Goal: Navigation & Orientation: Find specific page/section

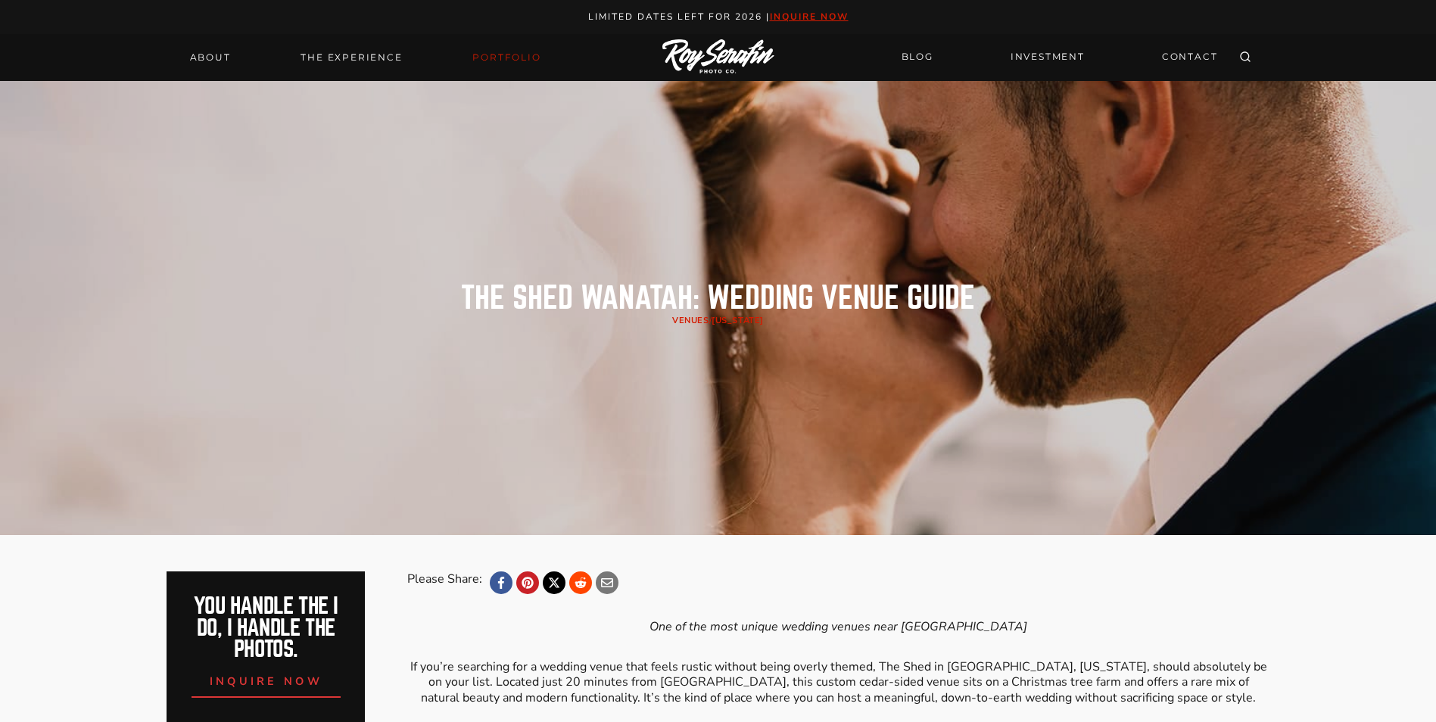
click at [497, 55] on link "Portfolio" at bounding box center [506, 57] width 86 height 21
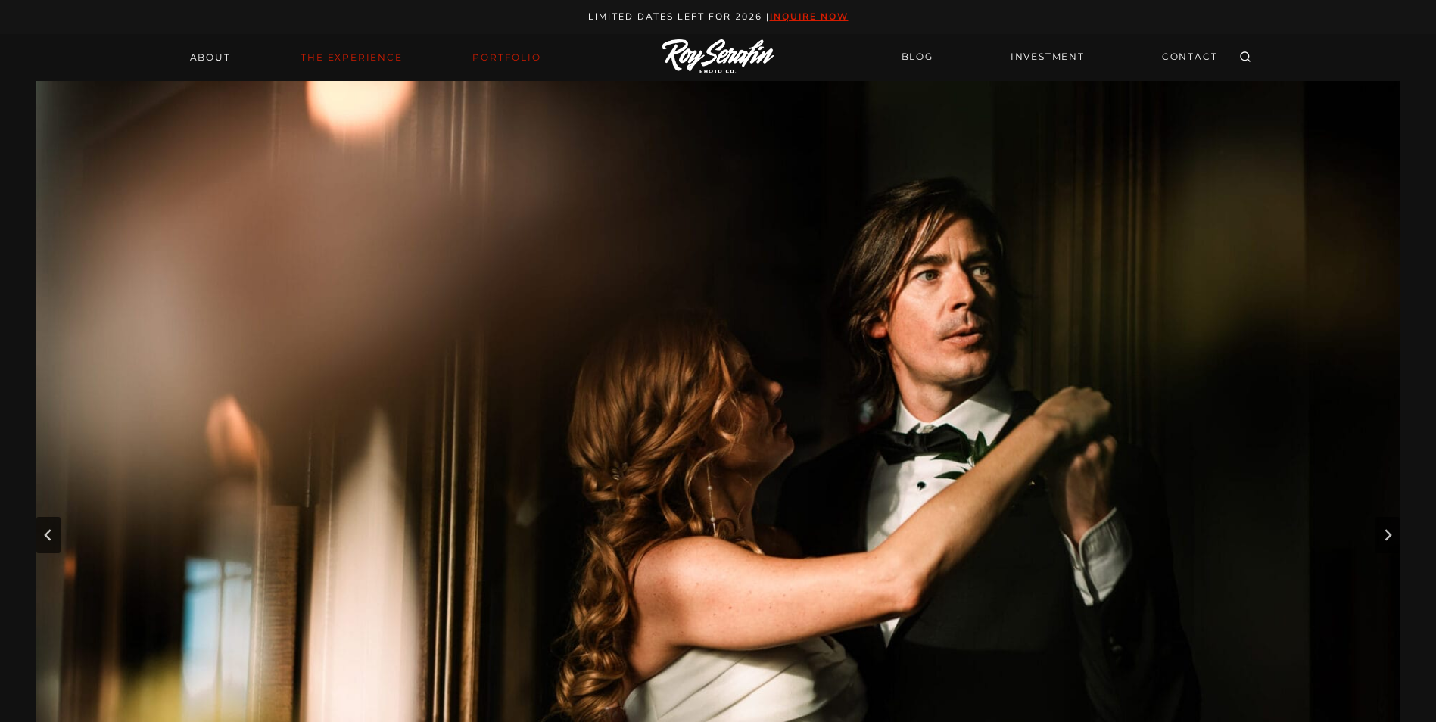
click at [354, 53] on link "THE EXPERIENCE" at bounding box center [351, 57] width 120 height 21
